Goal: Information Seeking & Learning: Learn about a topic

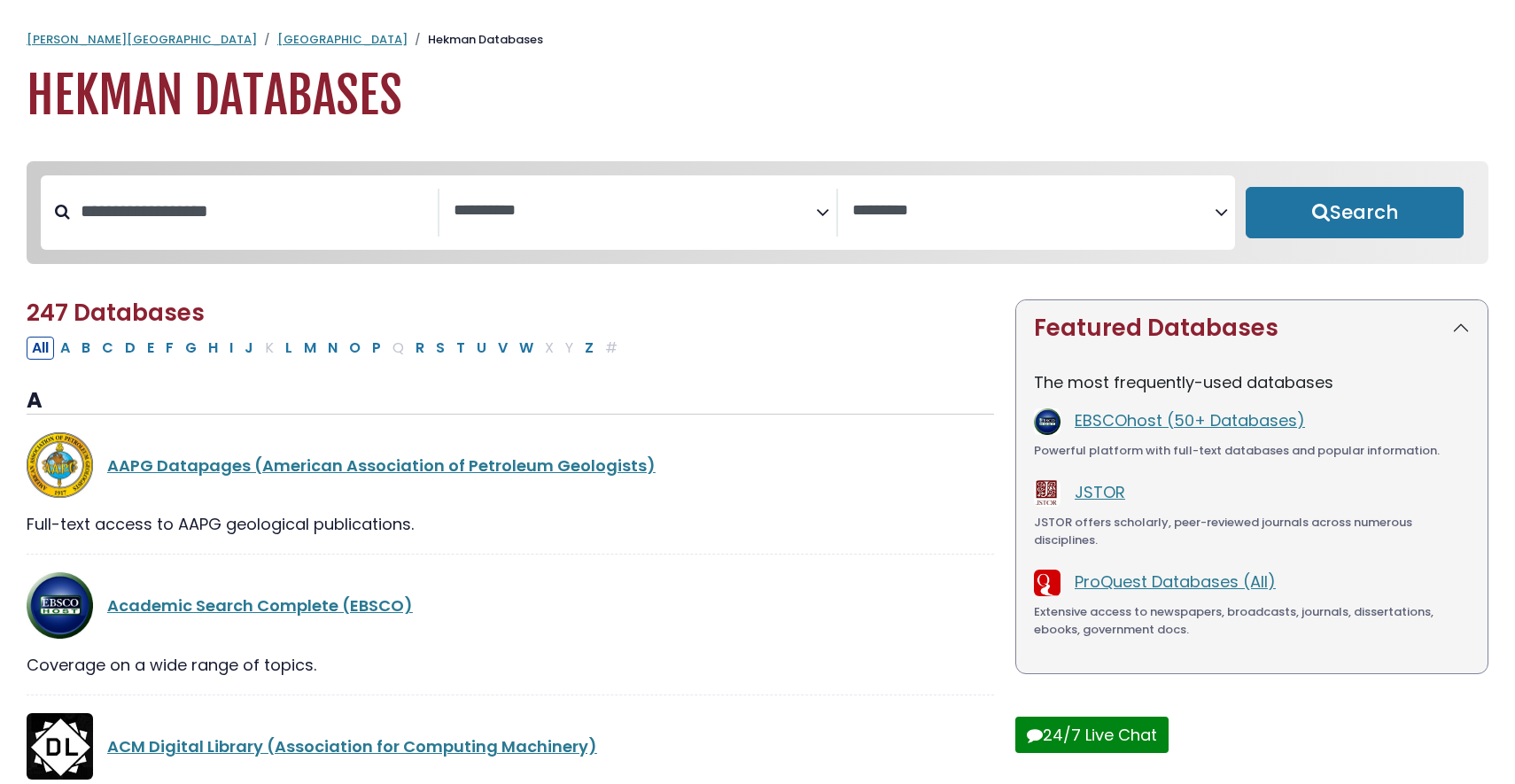
select select "Database Subject Filter"
select select "Database Vendors Filter"
click at [199, 212] on input "Search database by title or keyword" at bounding box center [254, 212] width 368 height 29
click at [566, 202] on textarea "Search" at bounding box center [635, 211] width 363 height 19
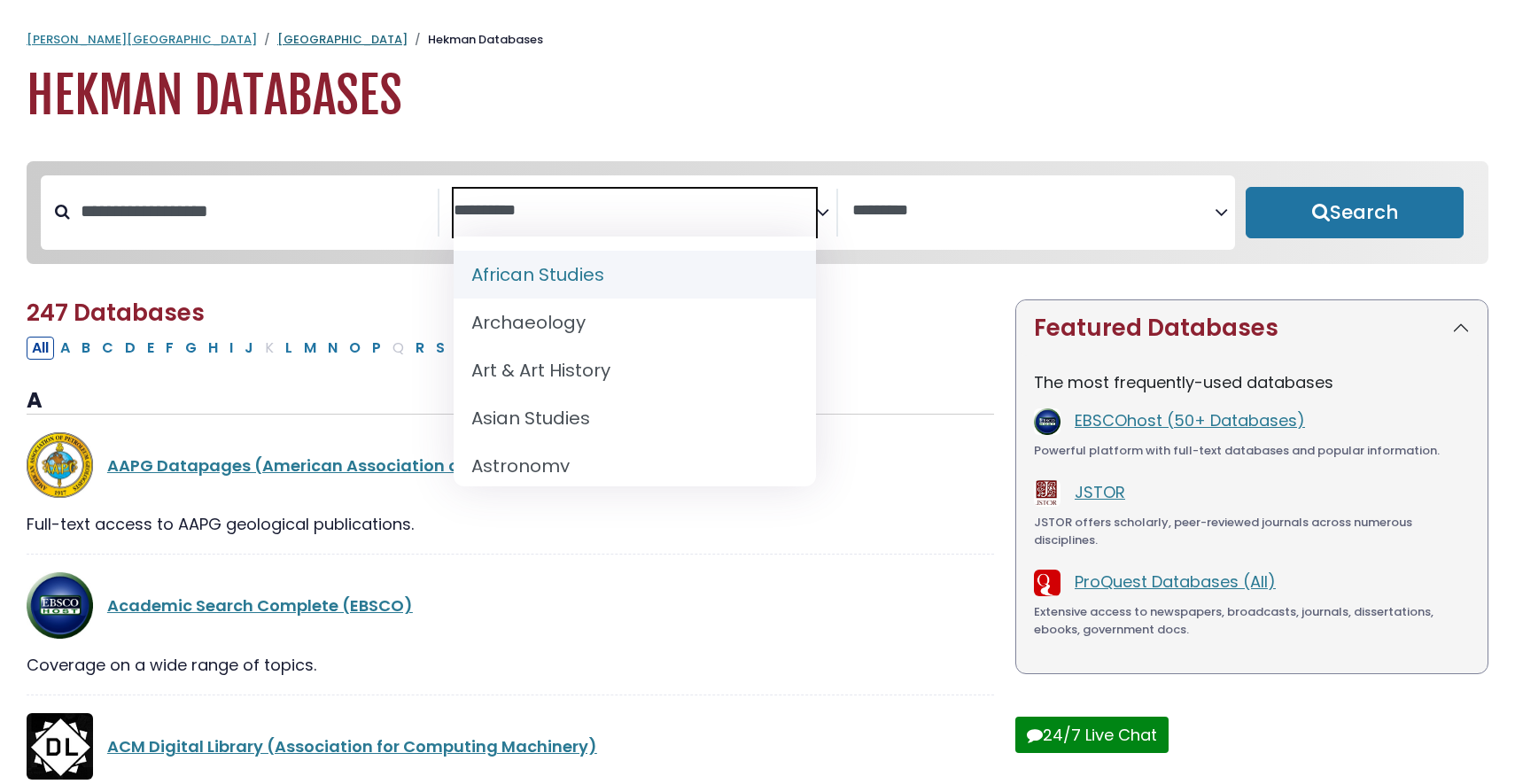
click at [277, 41] on link "[GEOGRAPHIC_DATA]" at bounding box center [342, 39] width 131 height 17
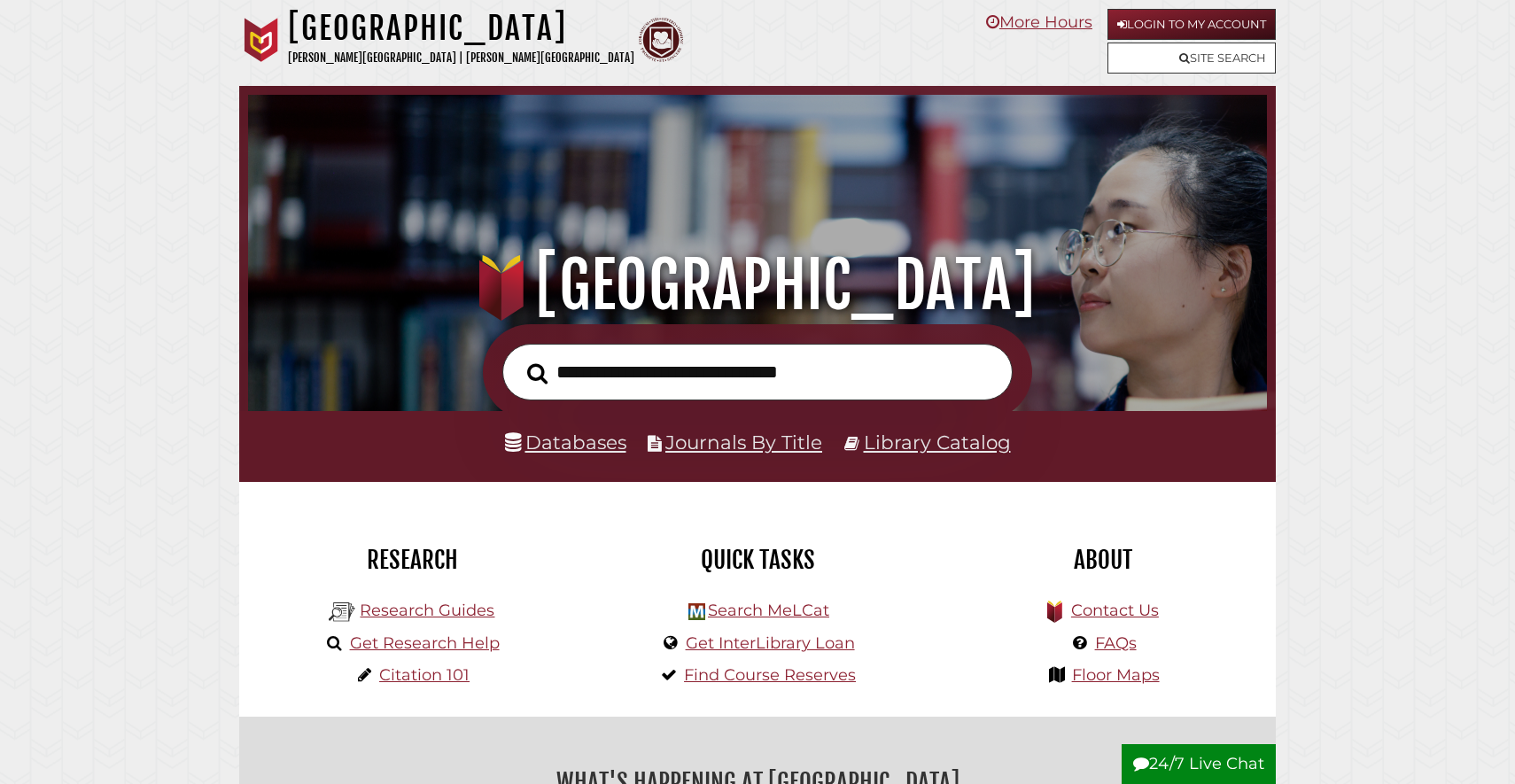
scroll to position [337, 1010]
click at [625, 354] on input "text" at bounding box center [757, 373] width 510 height 58
click at [603, 381] on input "text" at bounding box center [757, 373] width 510 height 58
type input "**********"
click at [519, 358] on button "Search" at bounding box center [537, 374] width 38 height 32
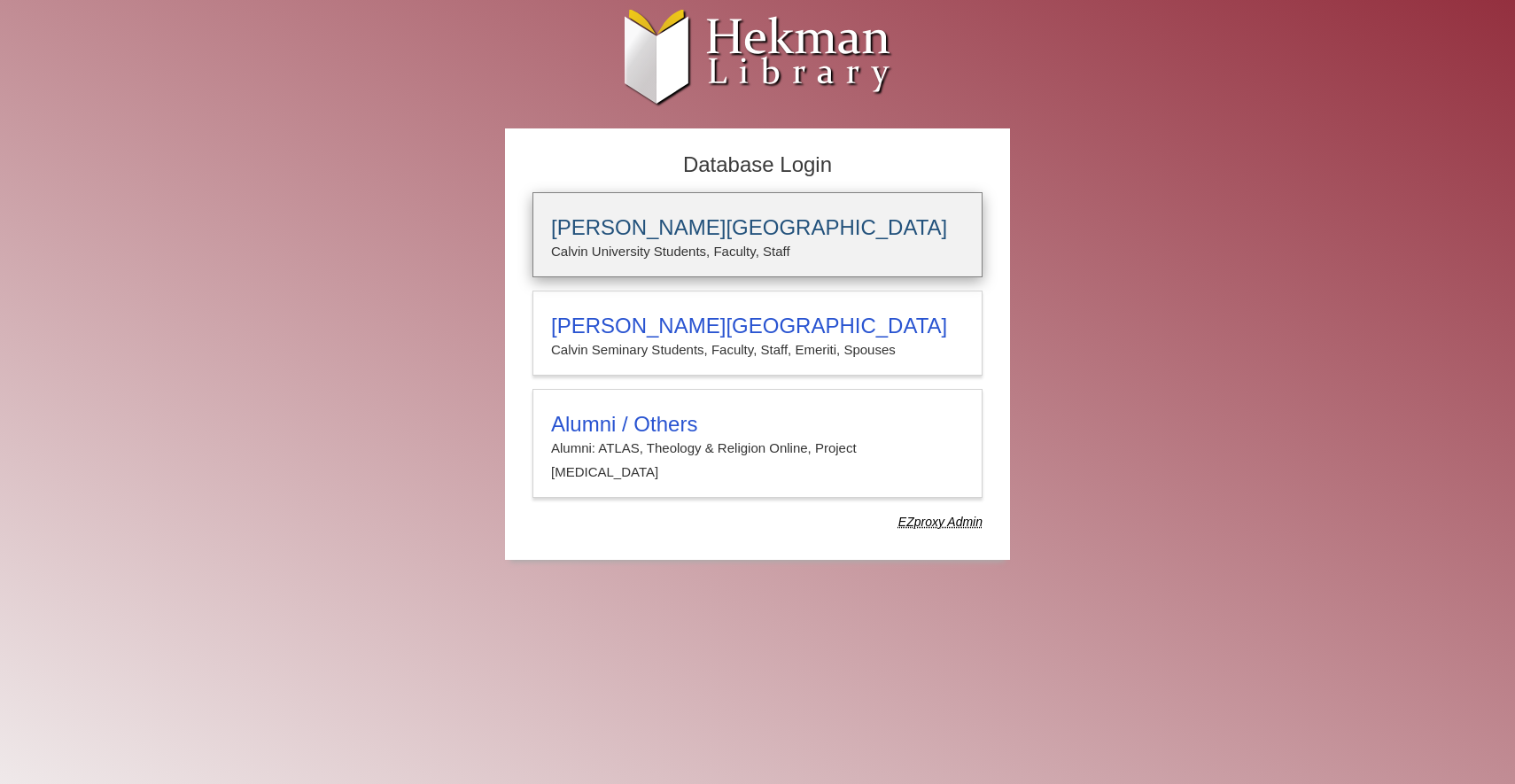
type input "**********"
click at [643, 240] on p "Calvin University Students, Faculty, Staff" at bounding box center [757, 252] width 413 height 23
